Goal: Find specific page/section: Find specific page/section

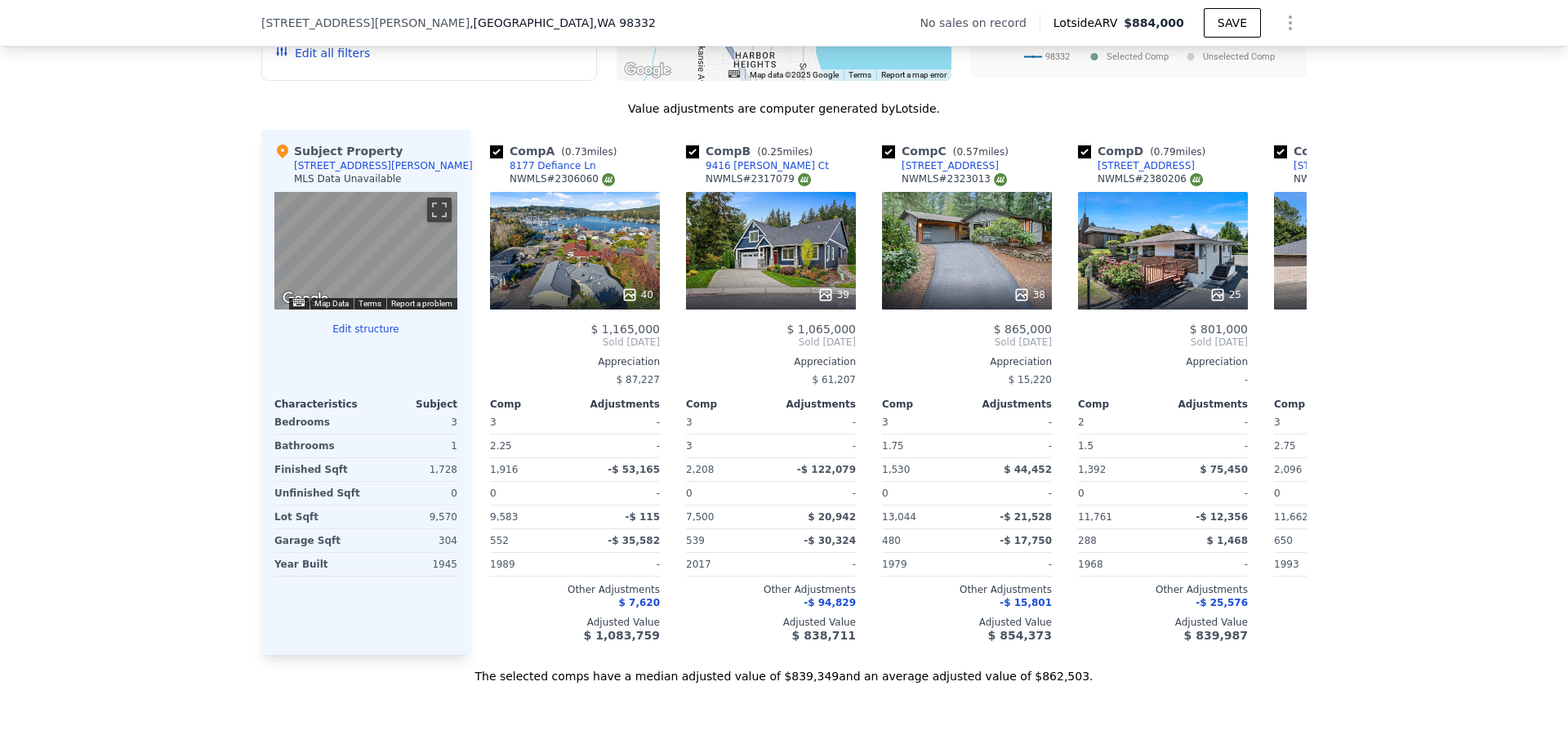
scroll to position [0, 7]
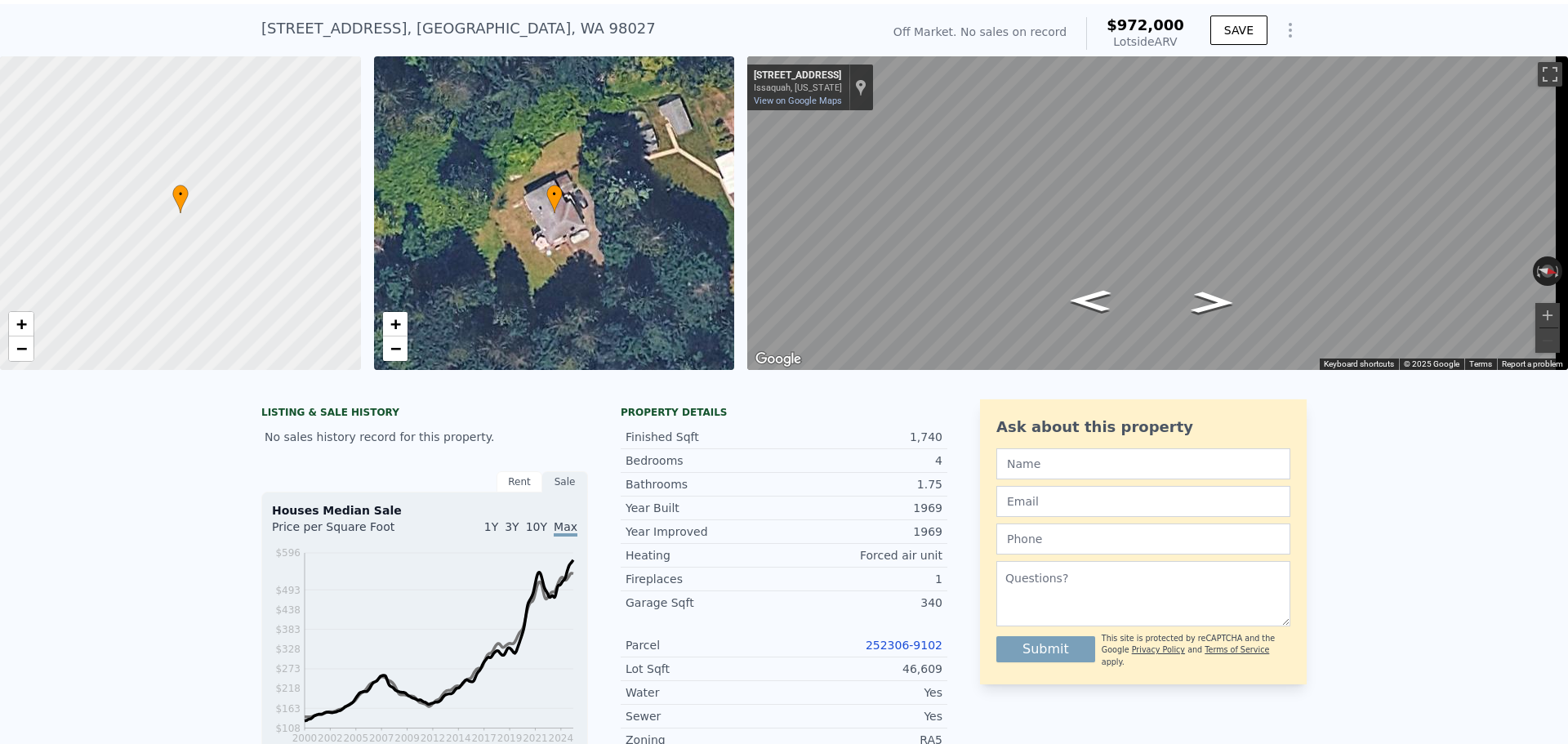
scroll to position [6, 0]
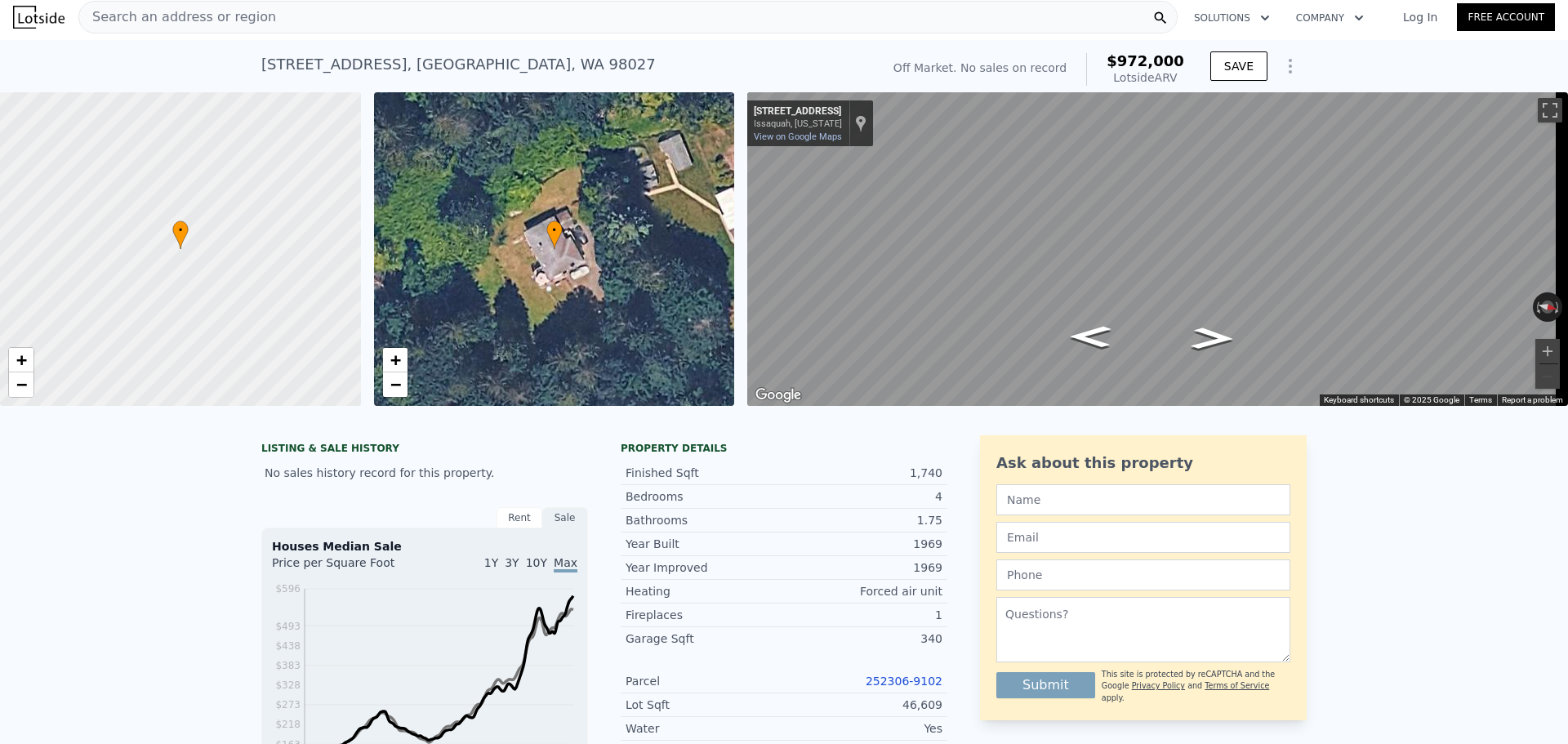
click at [326, 19] on div "Search an address or region" at bounding box center [628, 17] width 1100 height 33
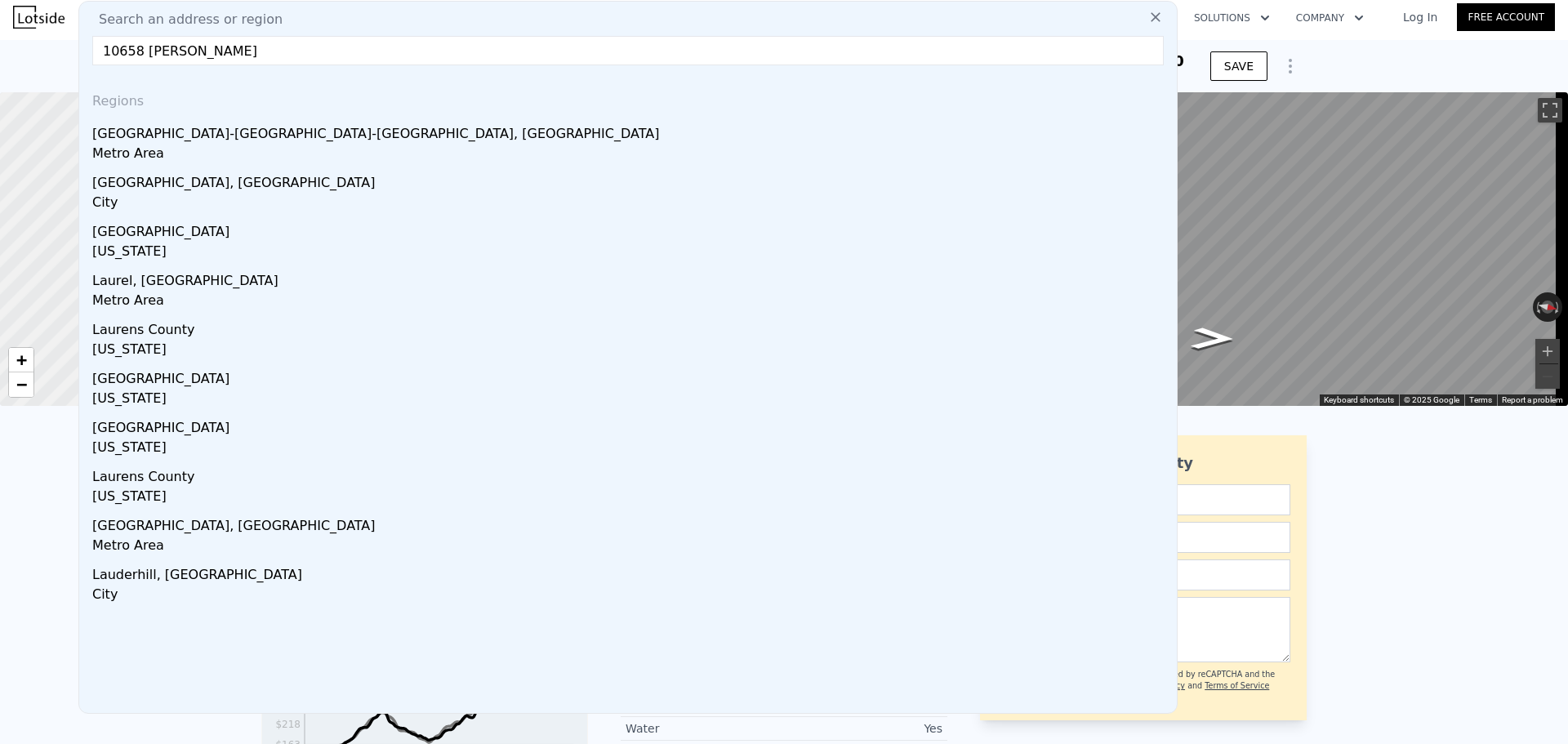
scroll to position [0, 0]
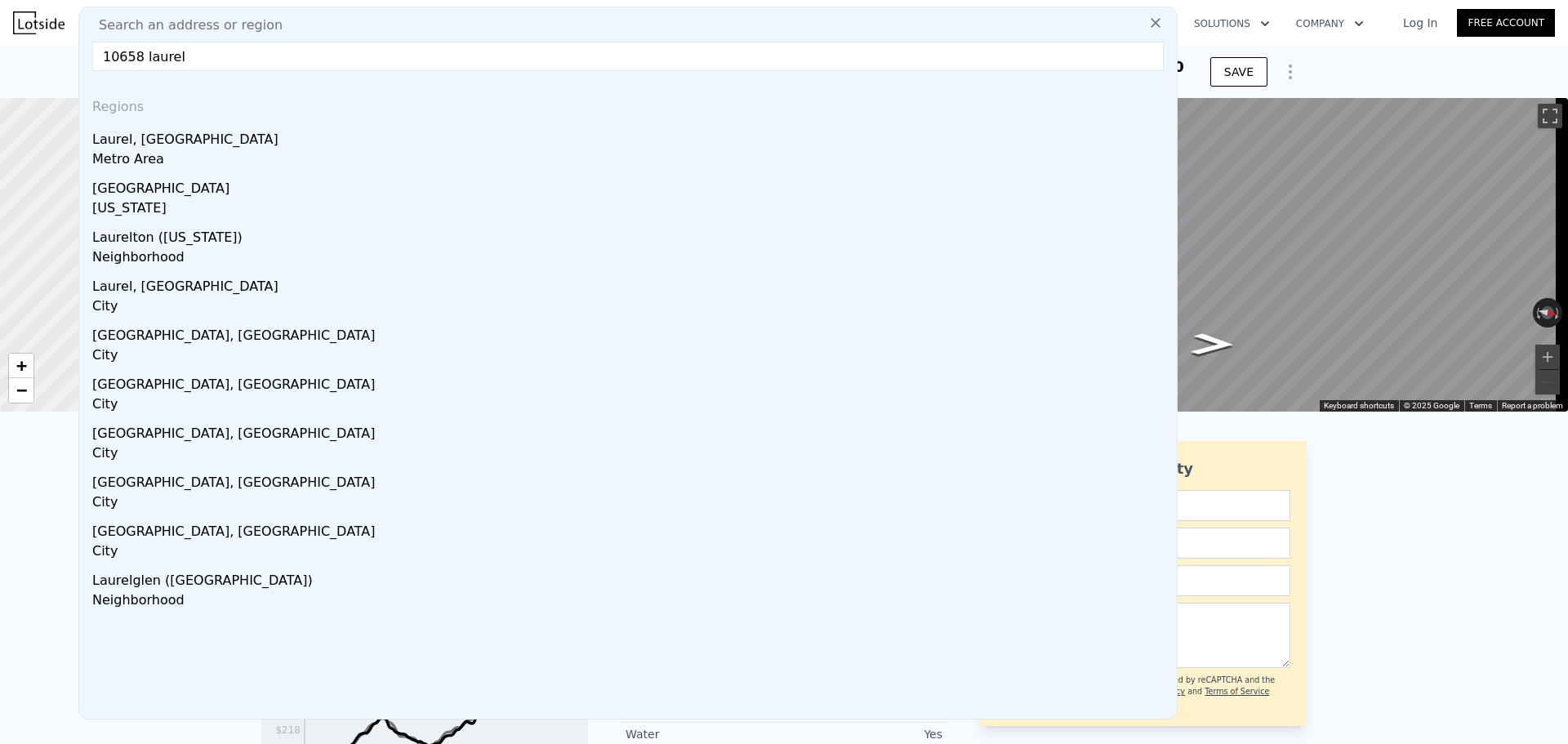
click at [303, 49] on input "10658 laurel" at bounding box center [628, 57] width 1072 height 30
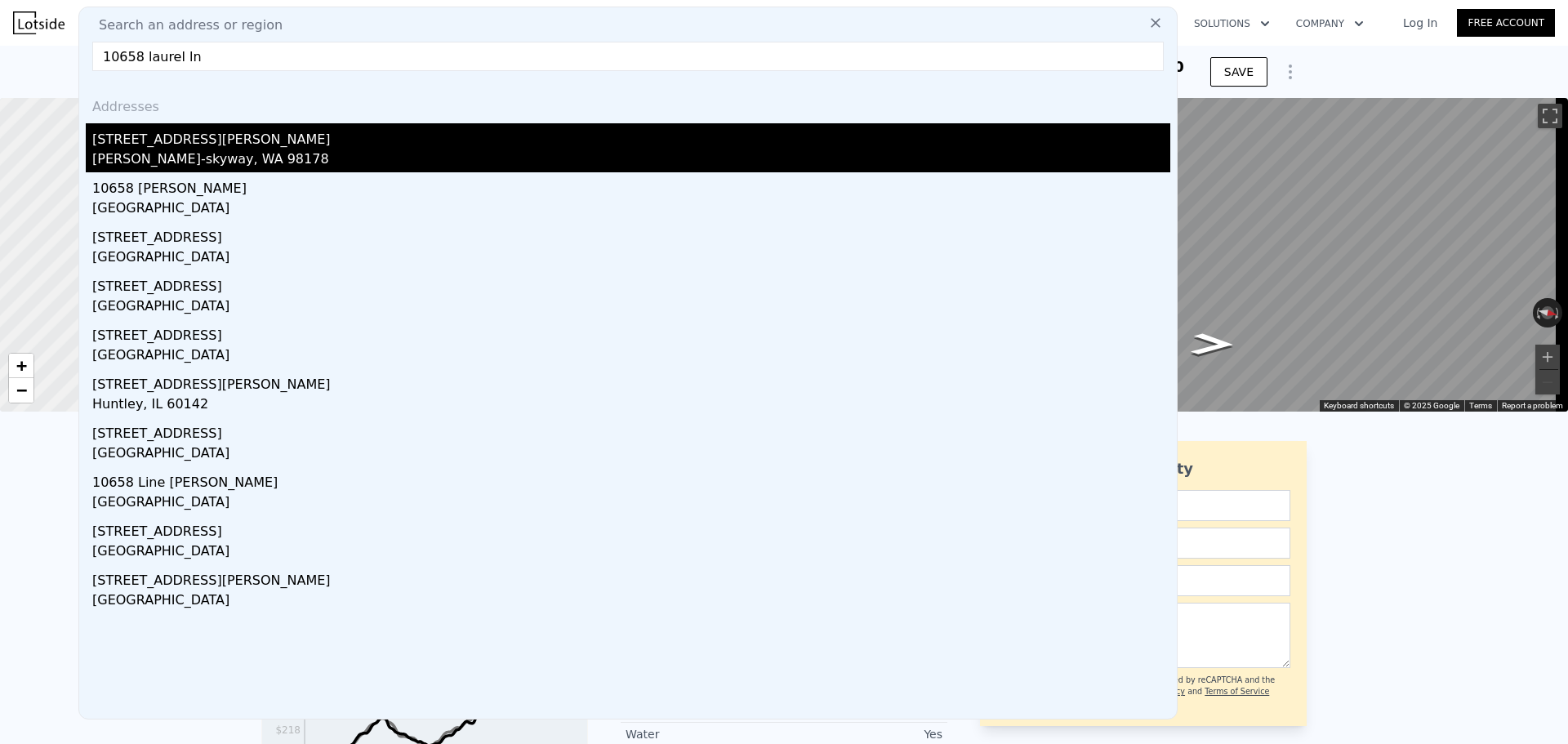
type input "10658 laurel ln"
click at [429, 152] on div "Bryn Mawr-skyway, WA 98178" at bounding box center [631, 161] width 1078 height 23
